Goal: Task Accomplishment & Management: Manage account settings

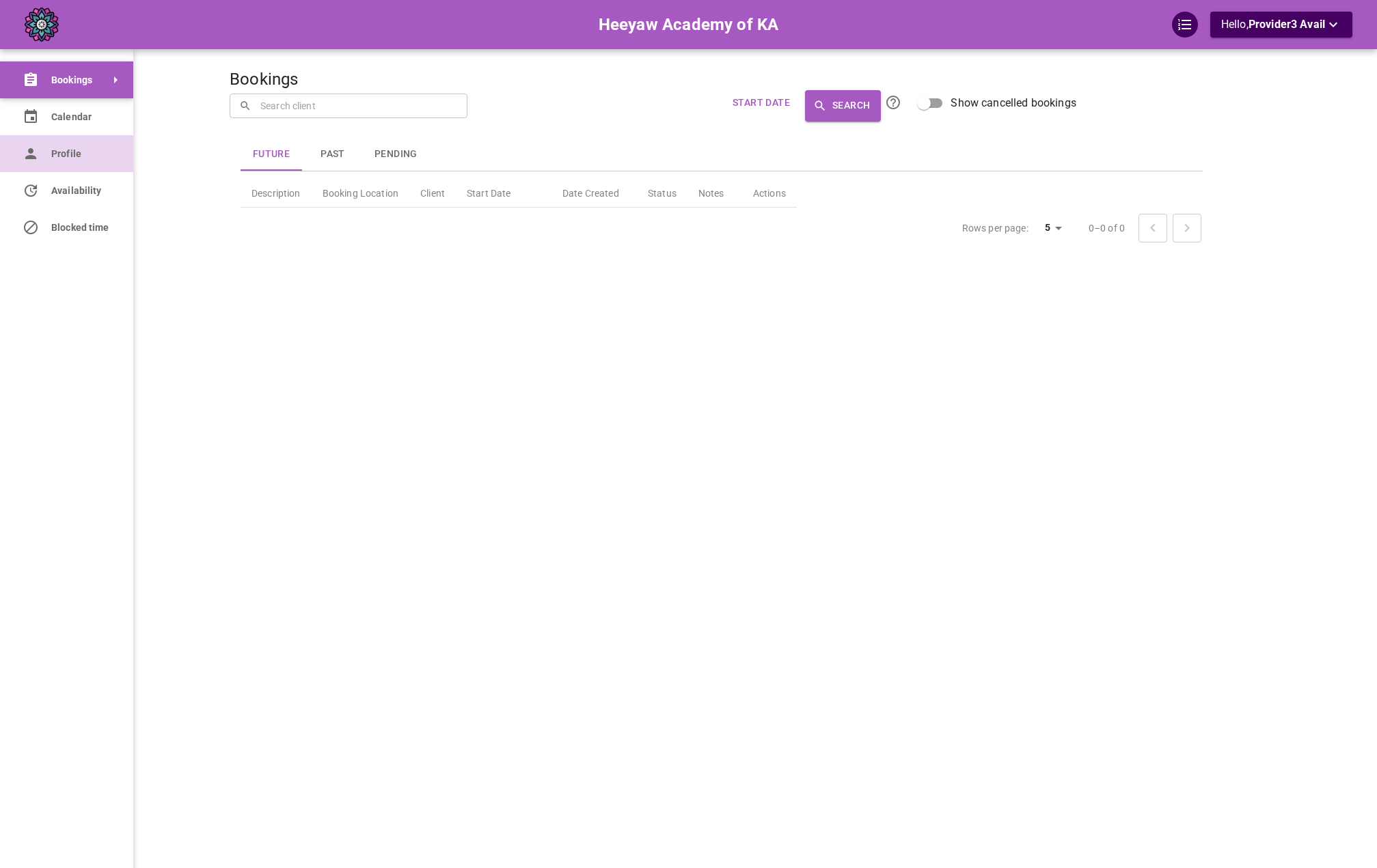
click at [47, 162] on link "Profile" at bounding box center [66, 154] width 133 height 37
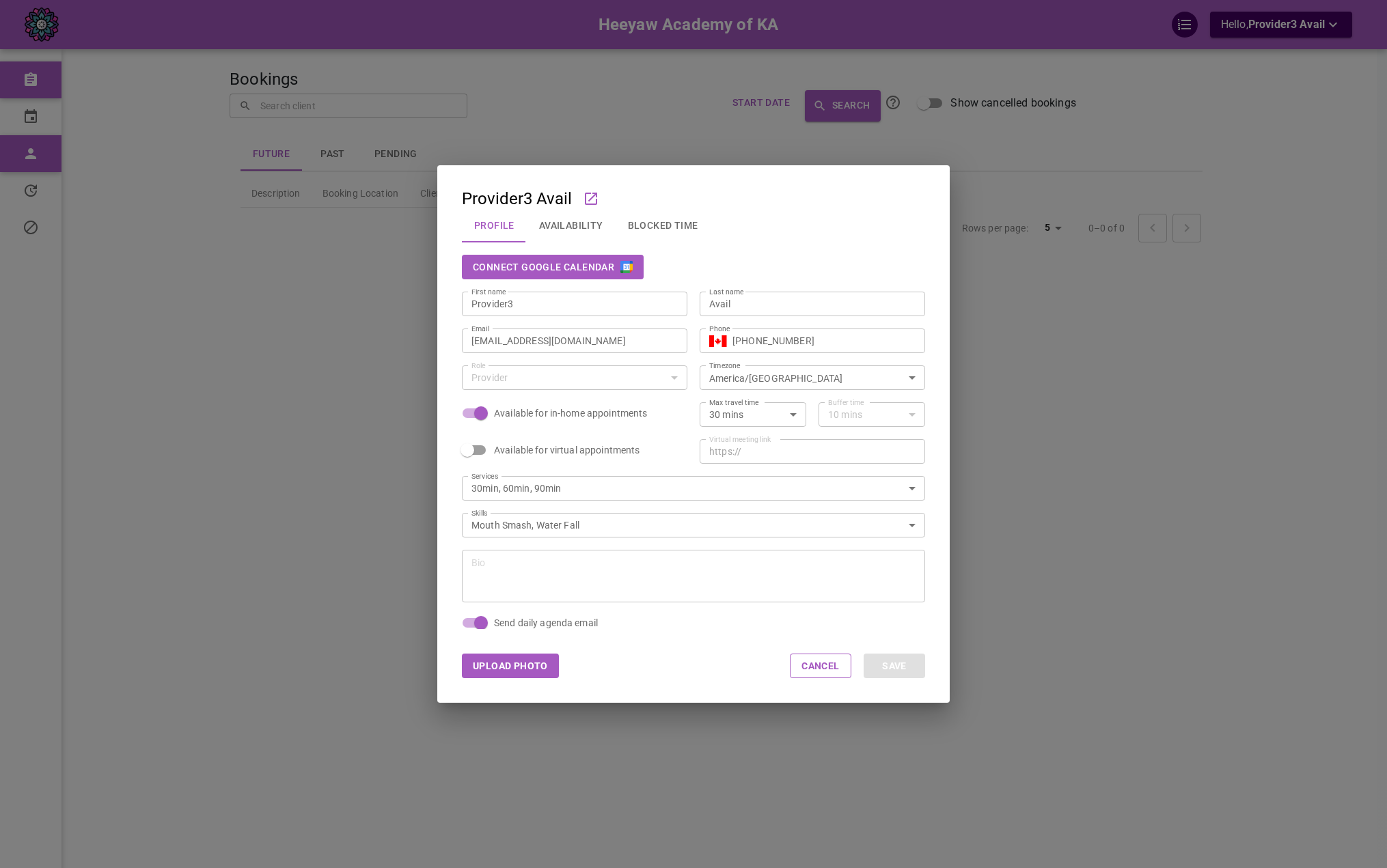
click at [603, 266] on button "Connect Google Calendar" at bounding box center [552, 267] width 182 height 25
click at [1065, 209] on div "Provider3 Avail Profile Availability Blocked Time Connect Google Calendar First…" at bounding box center [693, 434] width 1387 height 868
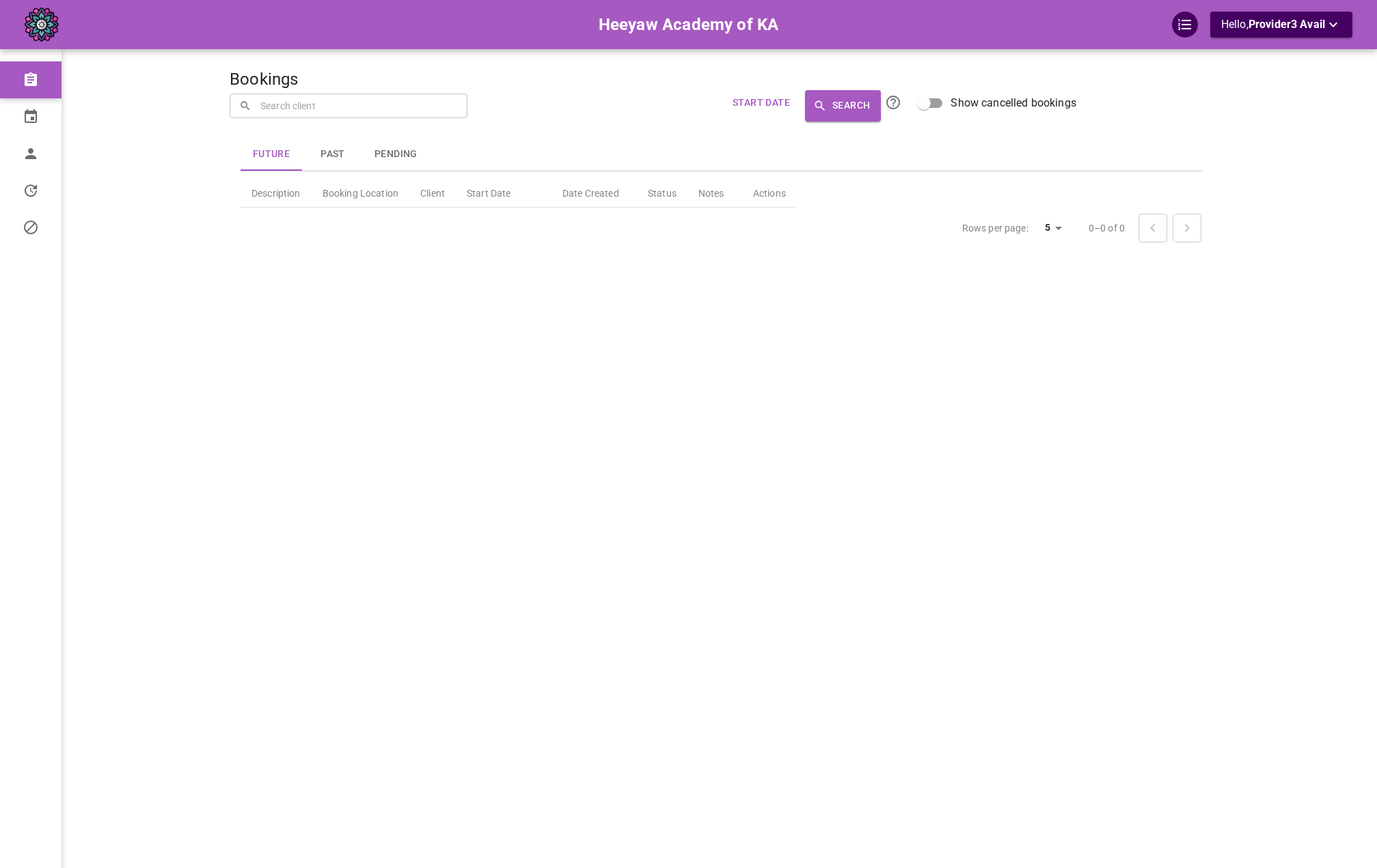
click at [786, 337] on div "Bookings ​ ​ Start Date Search Show cancelled bookings Future Past Pending Desc…" at bounding box center [721, 454] width 984 height 868
click at [53, 159] on span "Profile" at bounding box center [82, 154] width 61 height 14
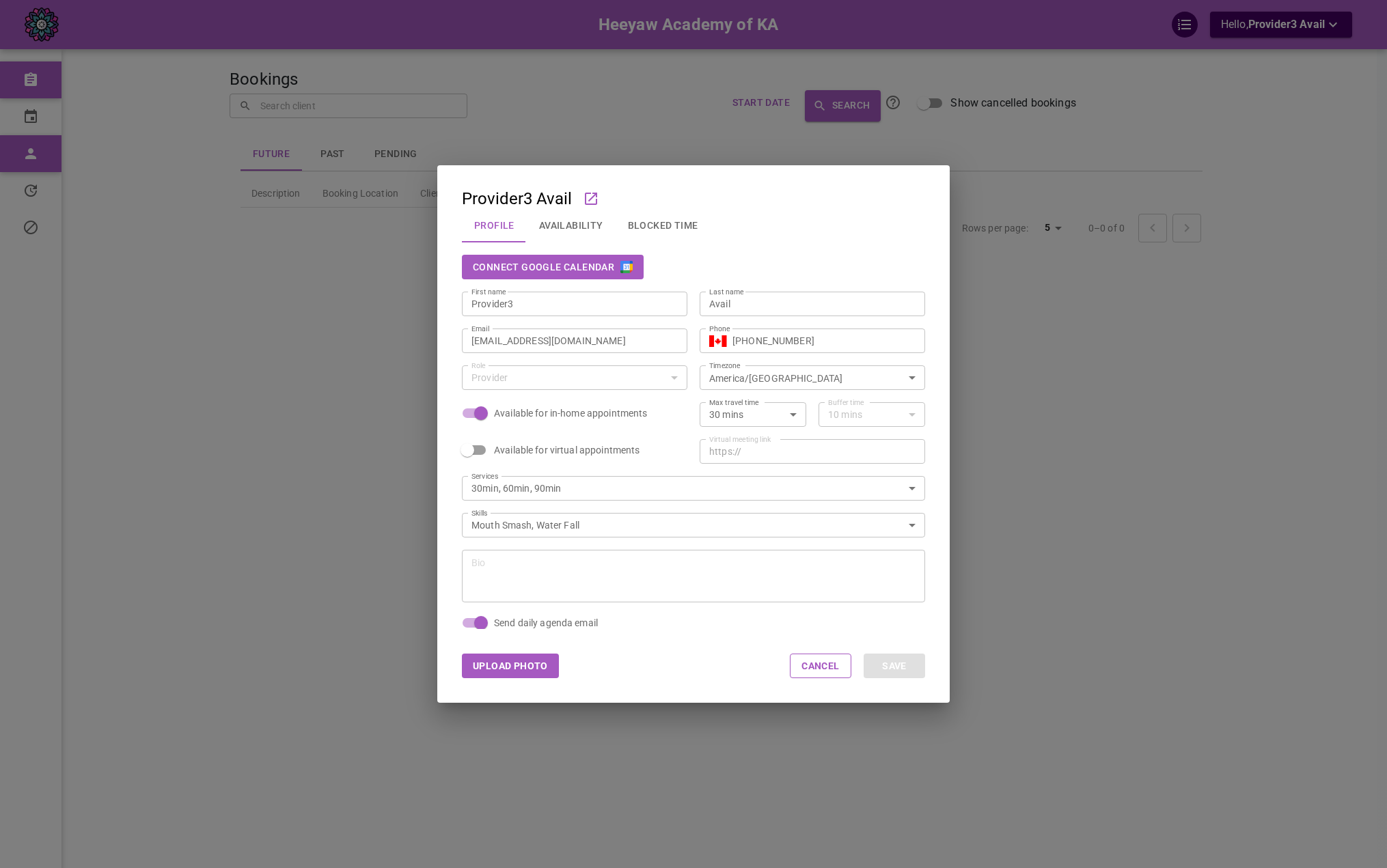
click at [628, 273] on img "button" at bounding box center [626, 267] width 12 height 12
click at [547, 227] on button "Availability" at bounding box center [571, 225] width 89 height 35
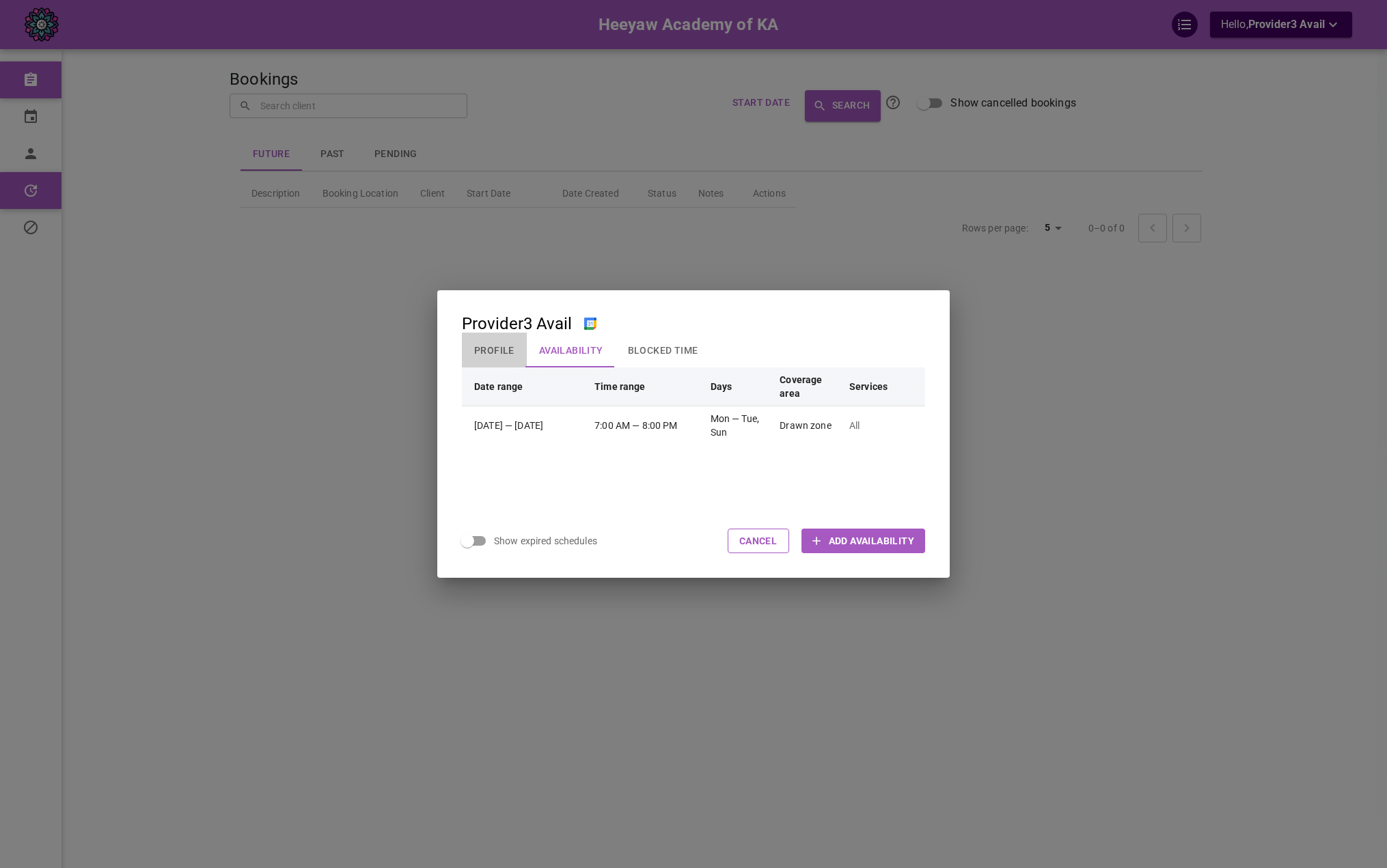
click at [500, 340] on button "Profile" at bounding box center [494, 350] width 65 height 35
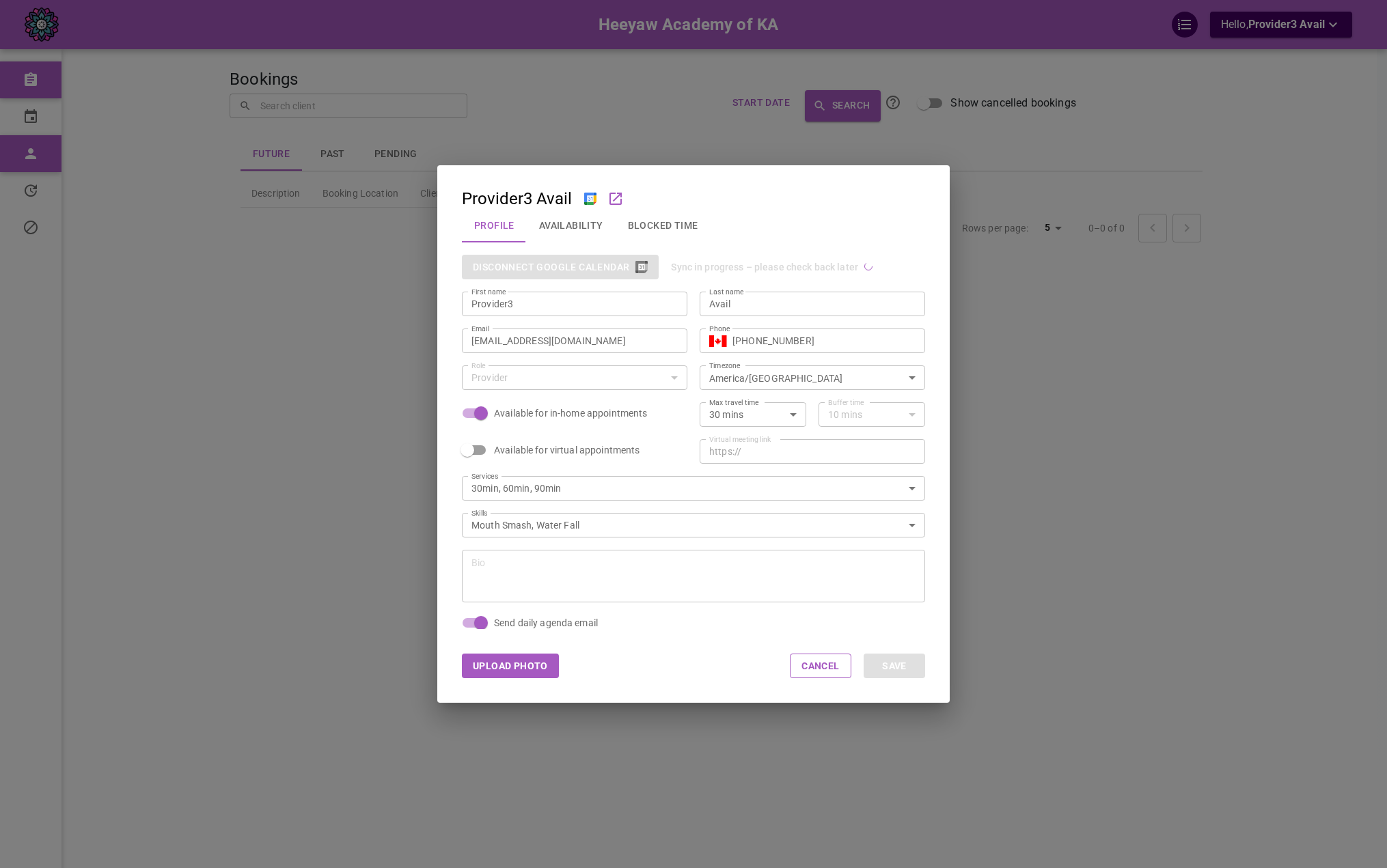
click at [589, 226] on button "Availability" at bounding box center [571, 225] width 89 height 35
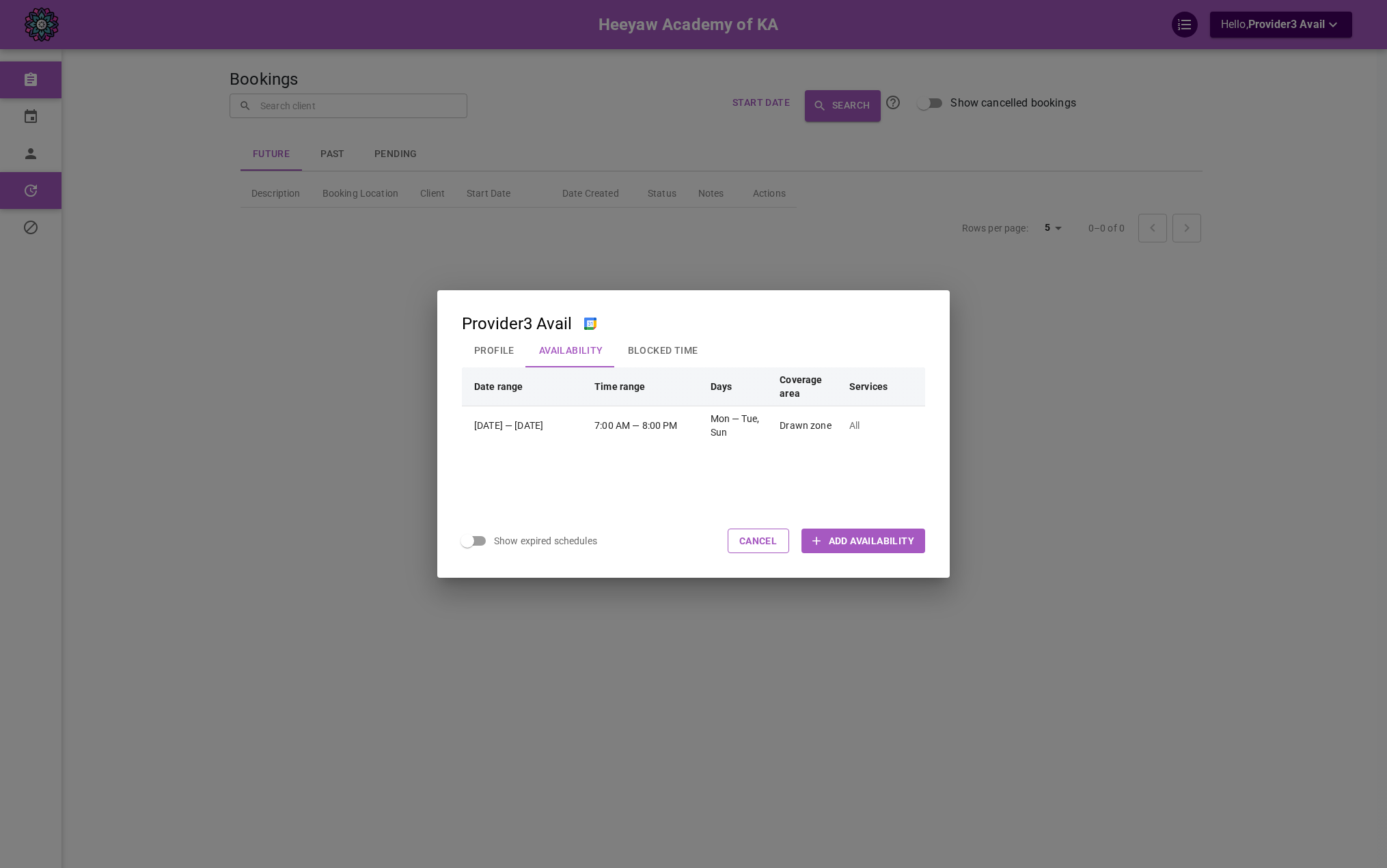
click at [483, 360] on button "Profile" at bounding box center [494, 350] width 65 height 35
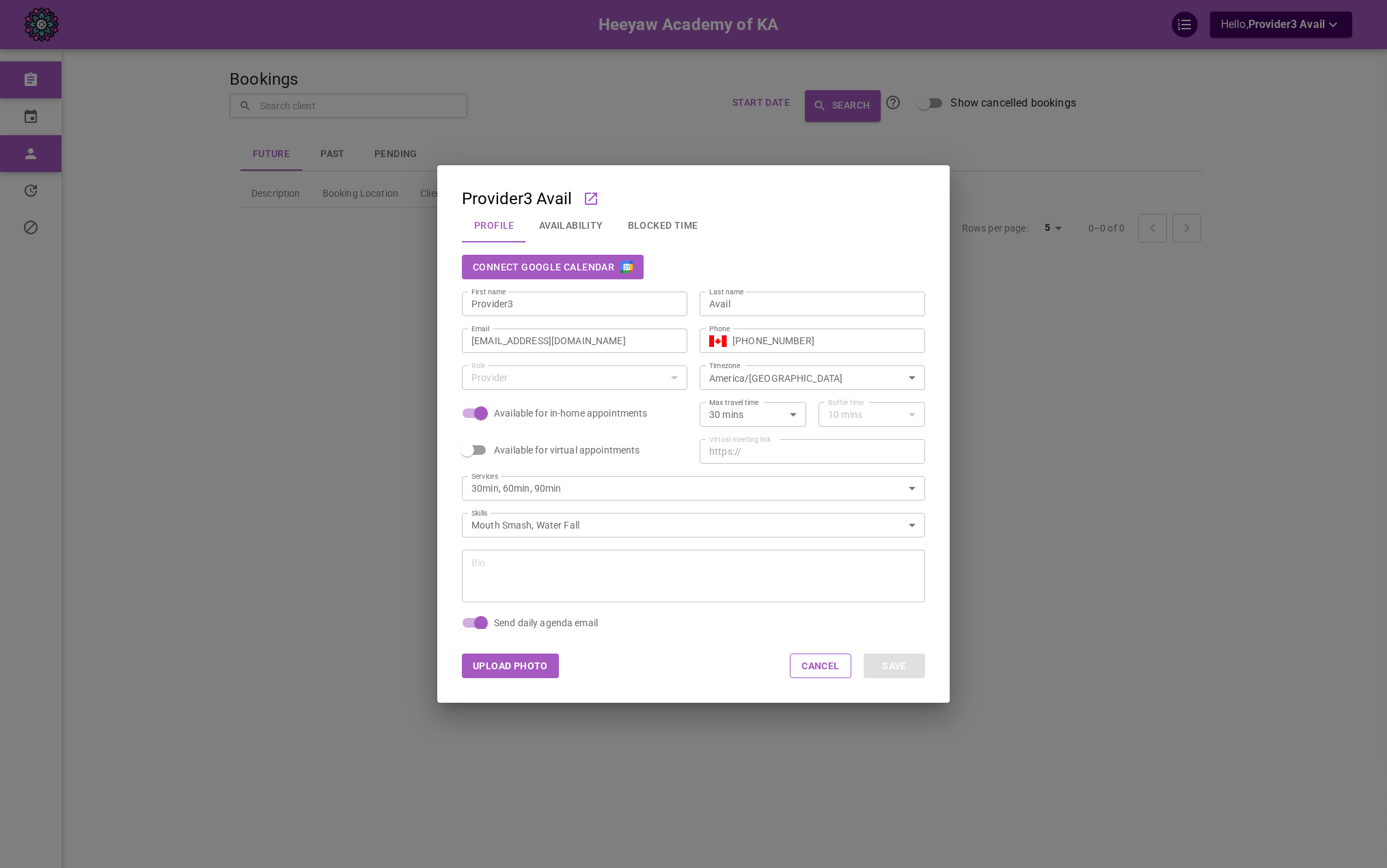
click at [710, 267] on div "Connect Google Calendar" at bounding box center [693, 267] width 463 height 25
click at [589, 277] on button "Connect Google Calendar" at bounding box center [552, 267] width 182 height 25
click at [608, 273] on button "Connect Google Calendar" at bounding box center [552, 267] width 182 height 25
click at [599, 224] on button "Availability" at bounding box center [571, 225] width 89 height 35
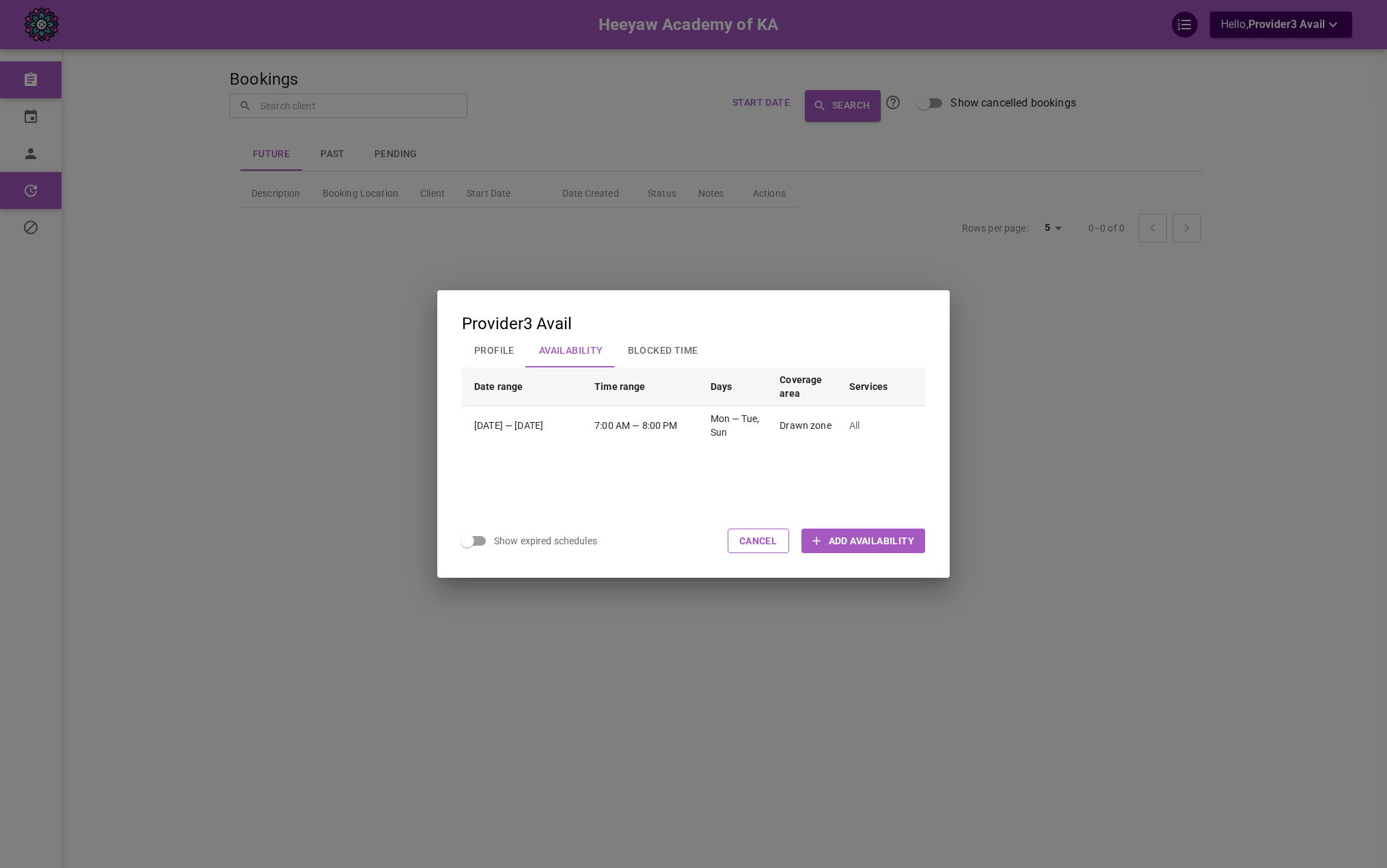
click at [495, 351] on button "Profile" at bounding box center [494, 350] width 65 height 35
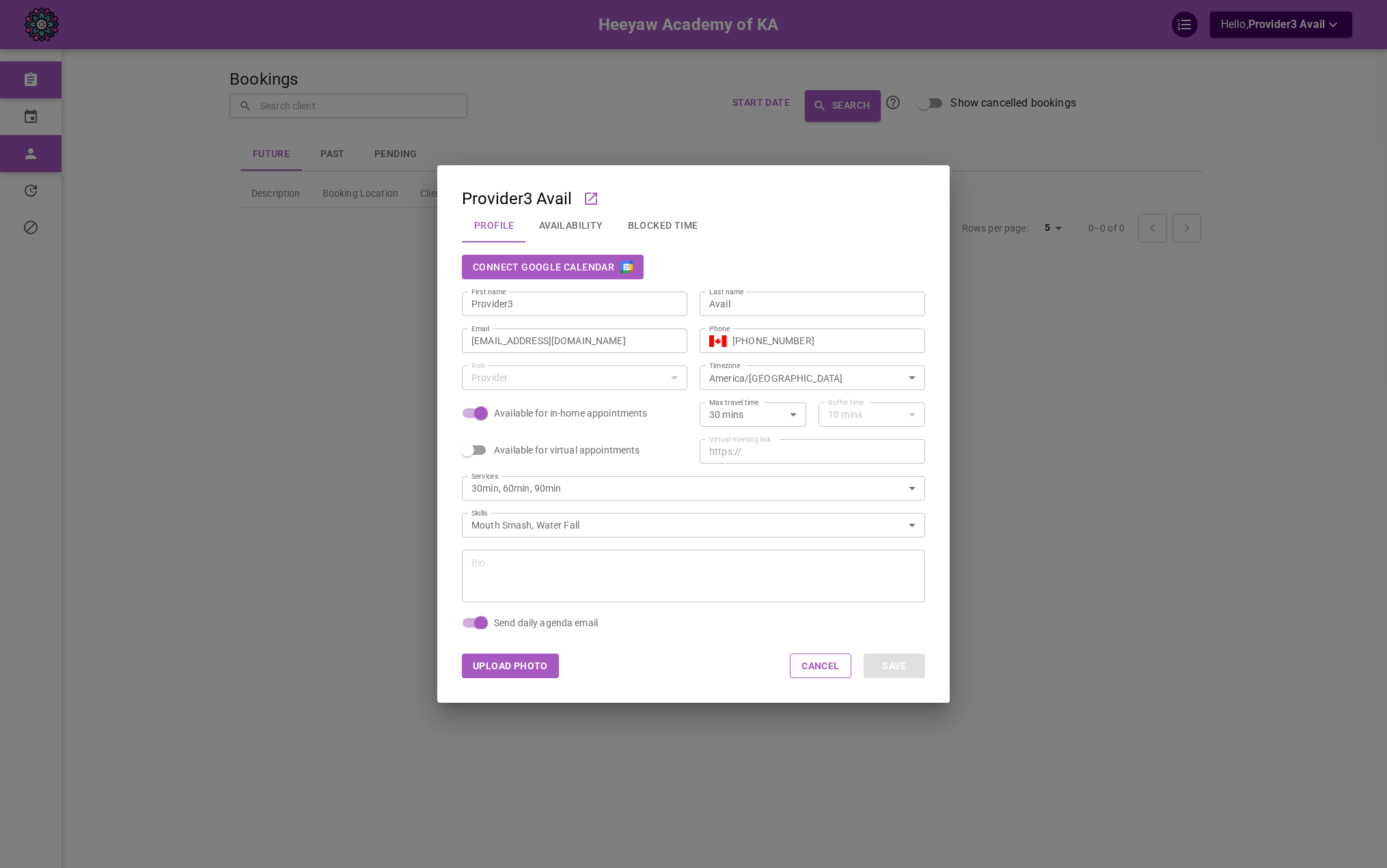
click at [615, 274] on button "Connect Google Calendar" at bounding box center [552, 267] width 182 height 25
